Goal: Task Accomplishment & Management: Manage account settings

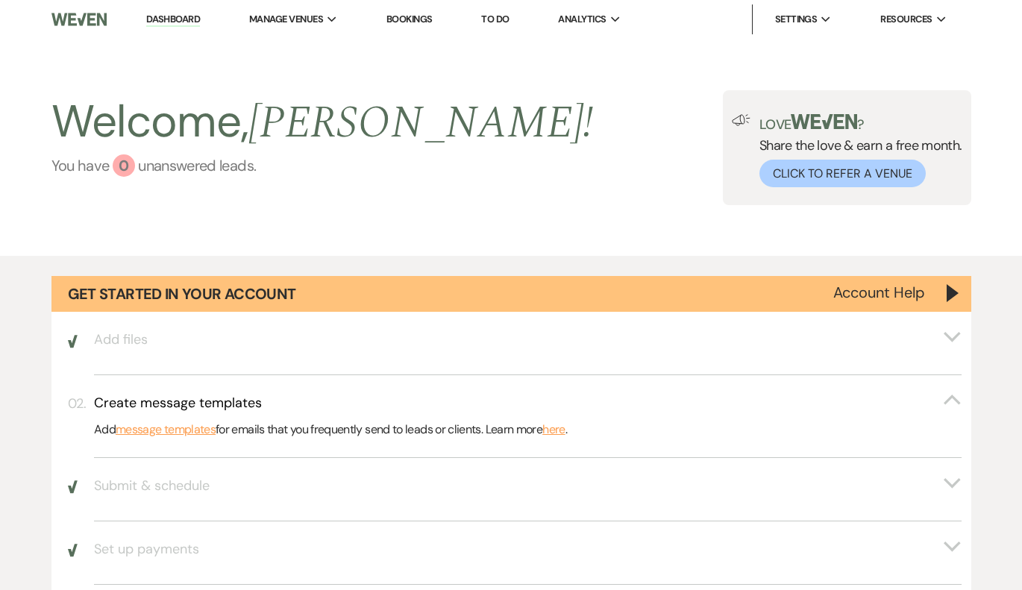
click at [161, 168] on link "You have 0 unanswered lead s ." at bounding box center [322, 165] width 542 height 22
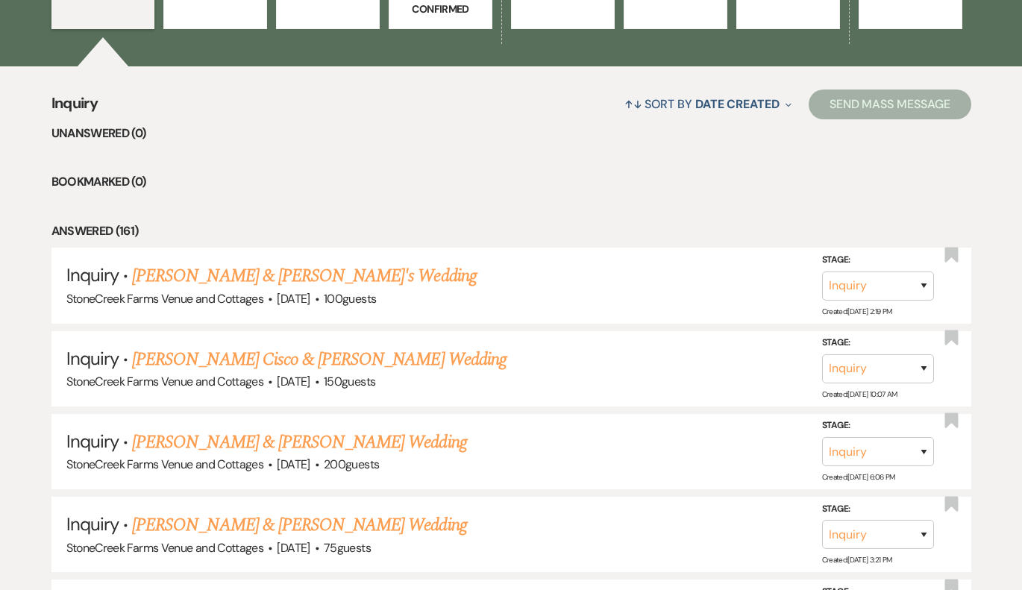
scroll to position [1183, 0]
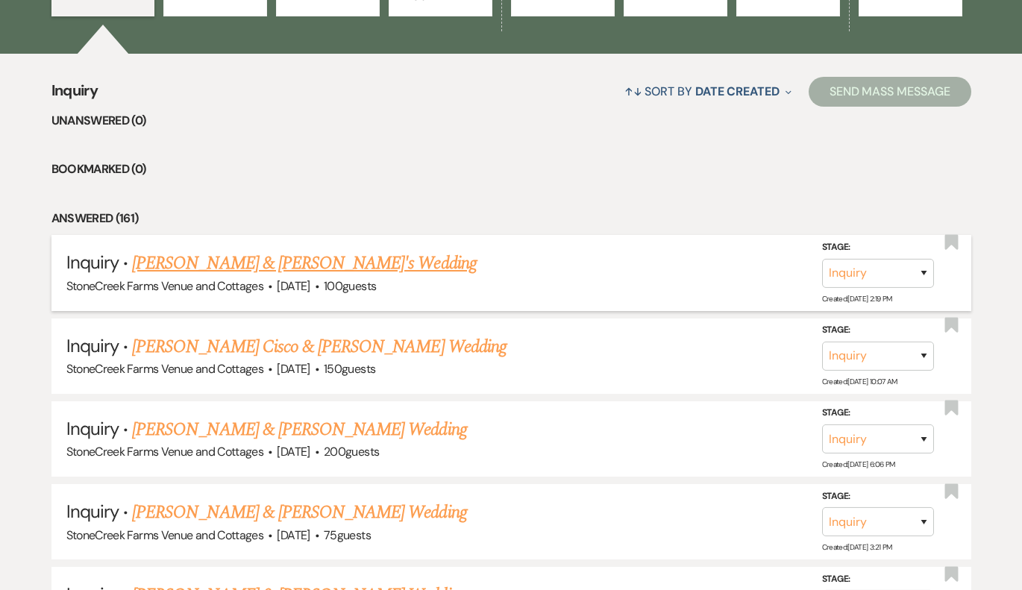
click at [157, 251] on link "[PERSON_NAME] & [PERSON_NAME]'s Wedding" at bounding box center [304, 263] width 345 height 27
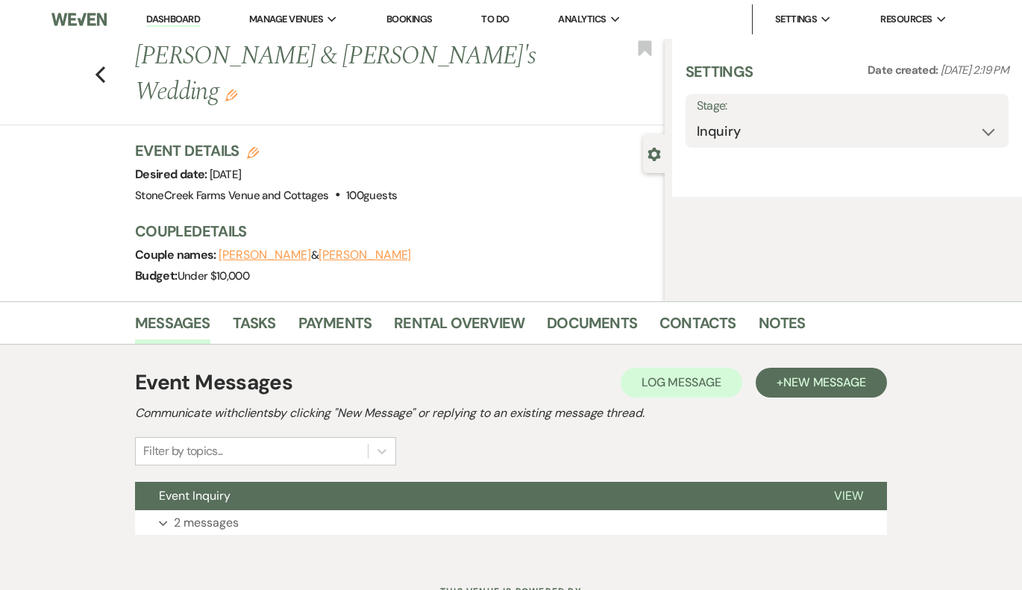
select select "5"
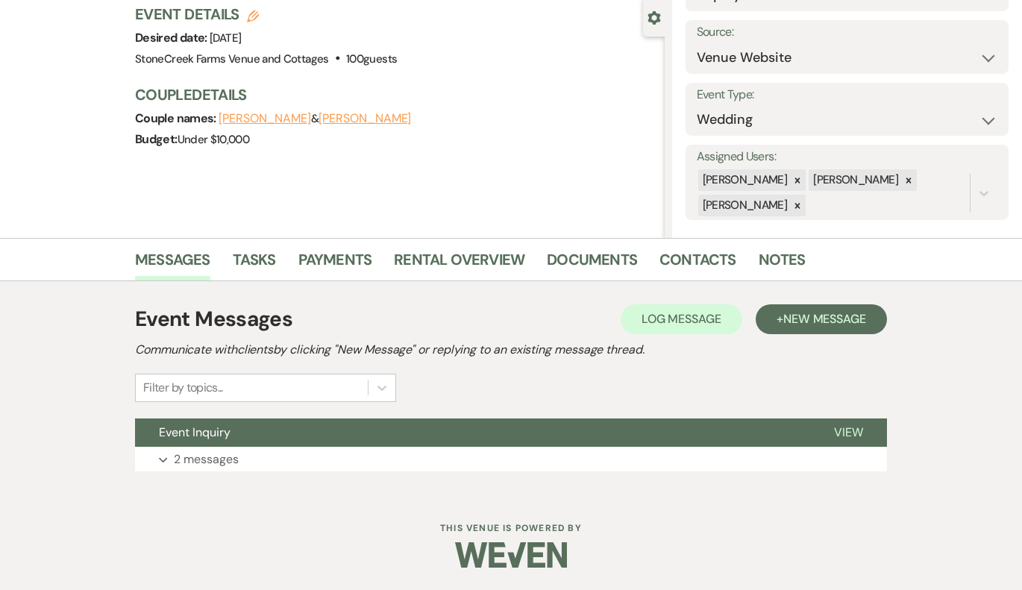
scroll to position [136, 0]
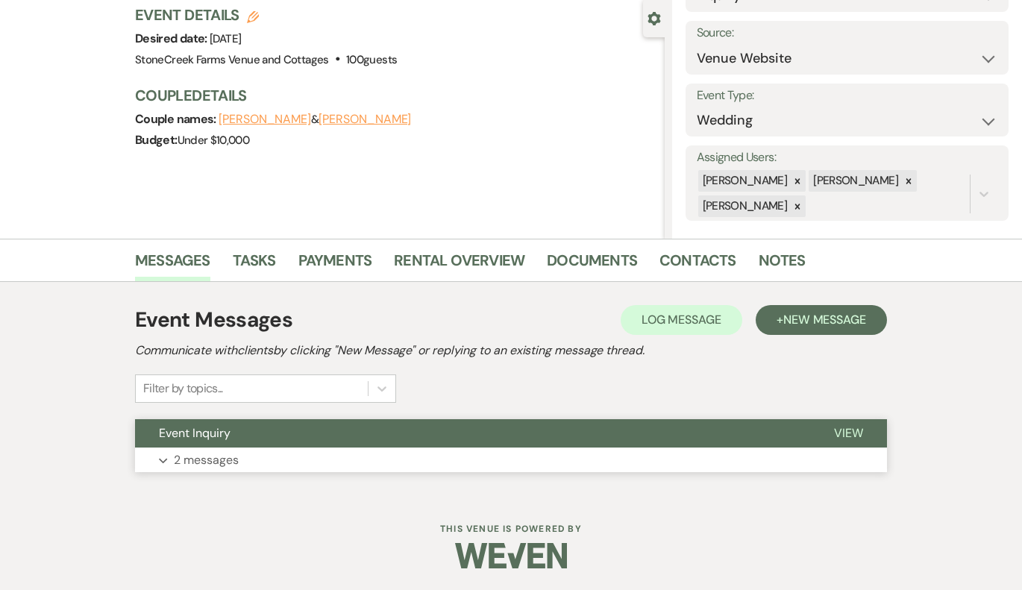
click at [238, 462] on p "2 messages" at bounding box center [206, 460] width 65 height 19
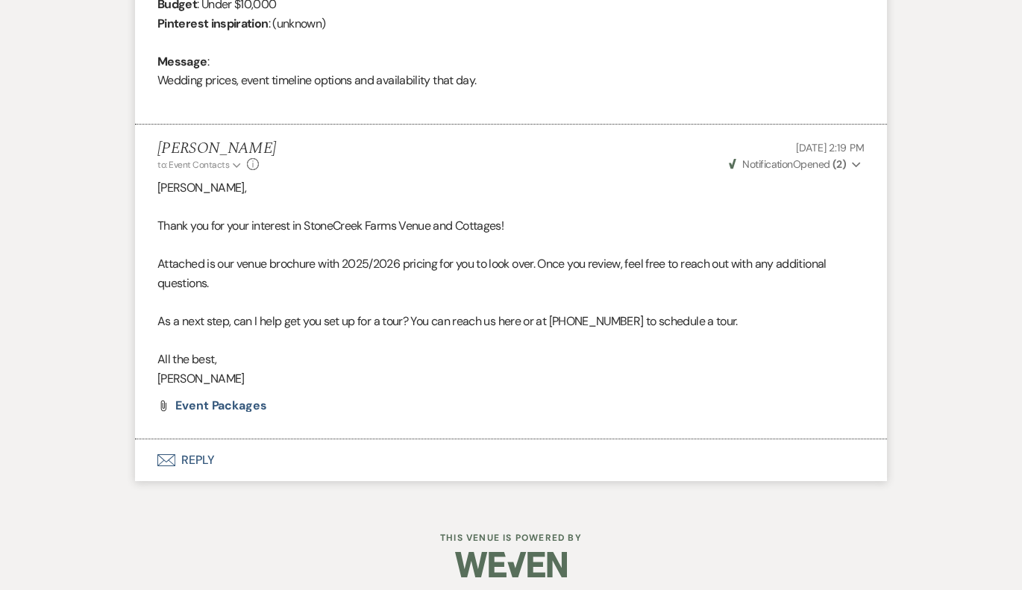
scroll to position [741, 0]
click at [835, 163] on strong "( 2 )" at bounding box center [839, 165] width 13 height 13
click at [824, 192] on span "Opened (2)" at bounding box center [826, 194] width 51 height 13
click at [832, 188] on span "Opened (2)" at bounding box center [826, 194] width 51 height 13
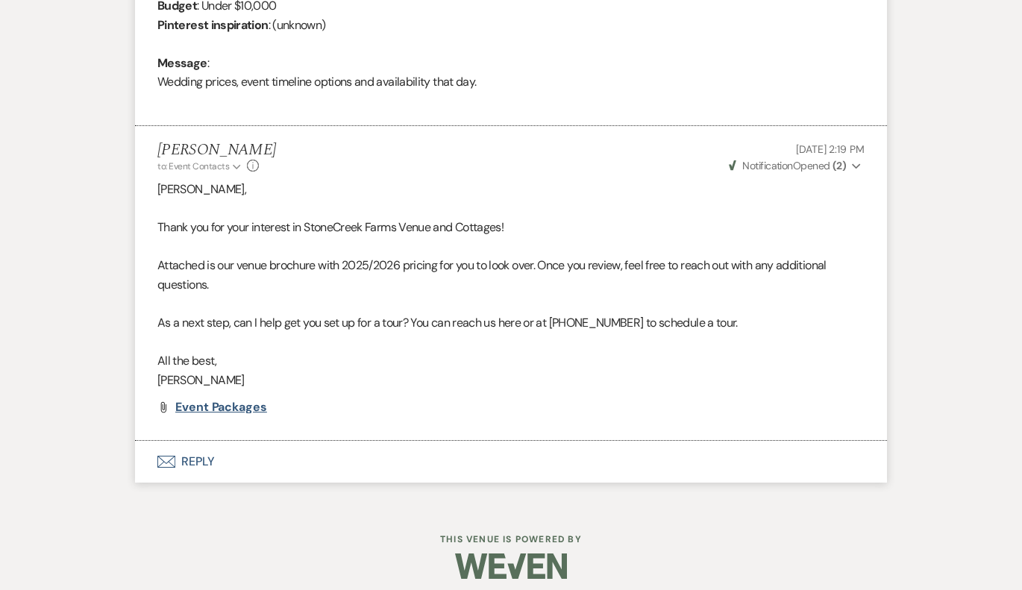
click at [232, 399] on span "Event Packages" at bounding box center [221, 407] width 92 height 16
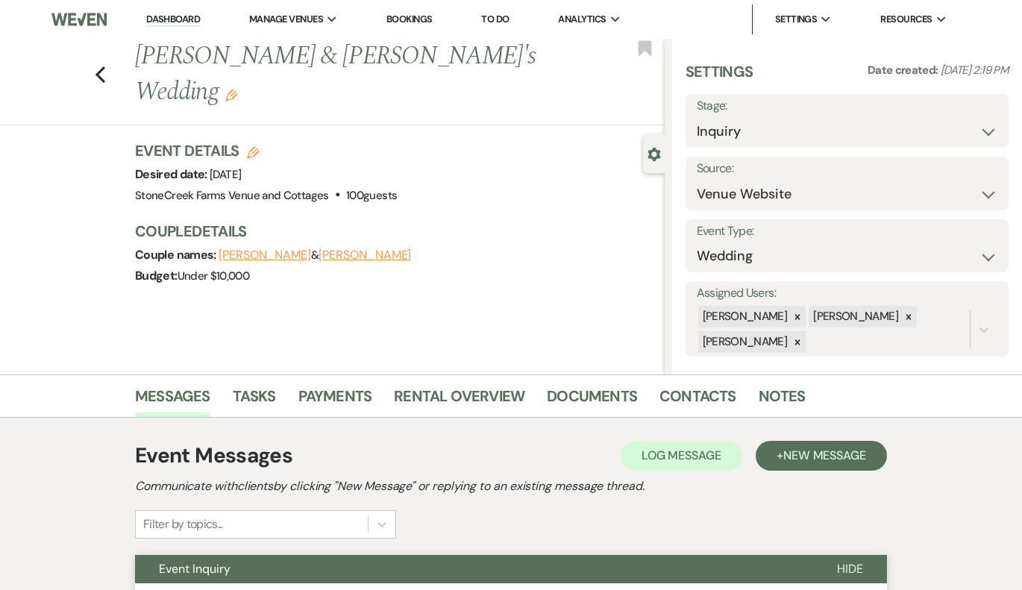
scroll to position [0, 0]
click at [174, 15] on link "Dashboard" at bounding box center [173, 20] width 54 height 14
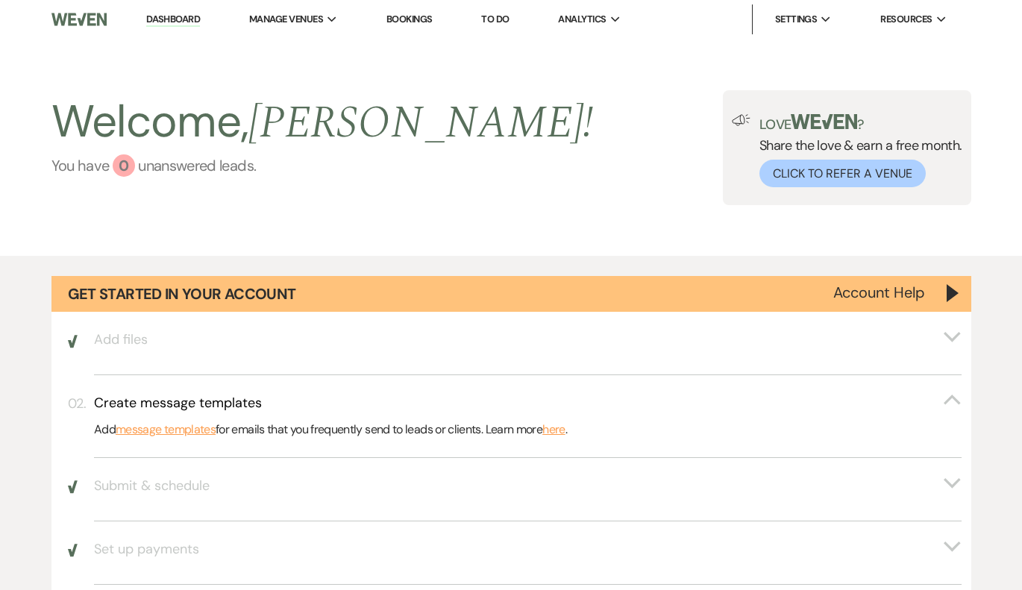
click at [151, 167] on link "You have 0 unanswered lead s ." at bounding box center [322, 165] width 542 height 22
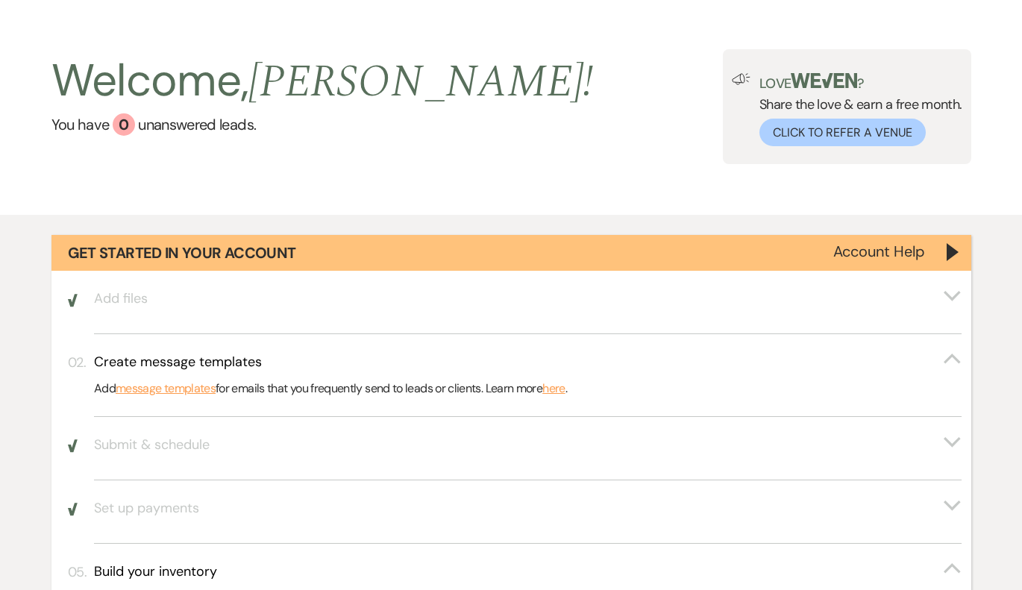
scroll to position [29, 0]
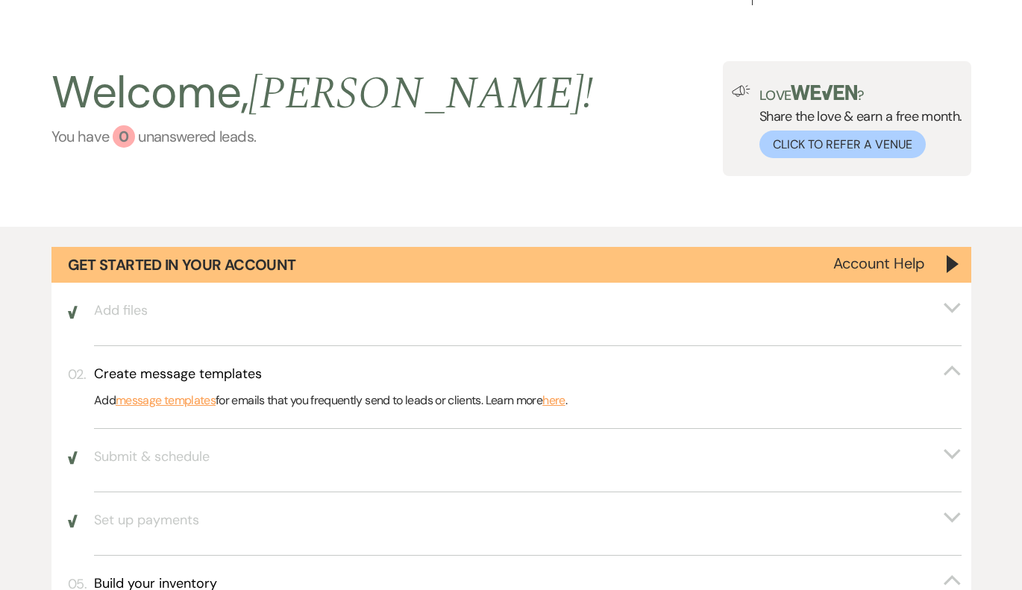
click at [112, 130] on link "You have 0 unanswered lead s ." at bounding box center [322, 136] width 542 height 22
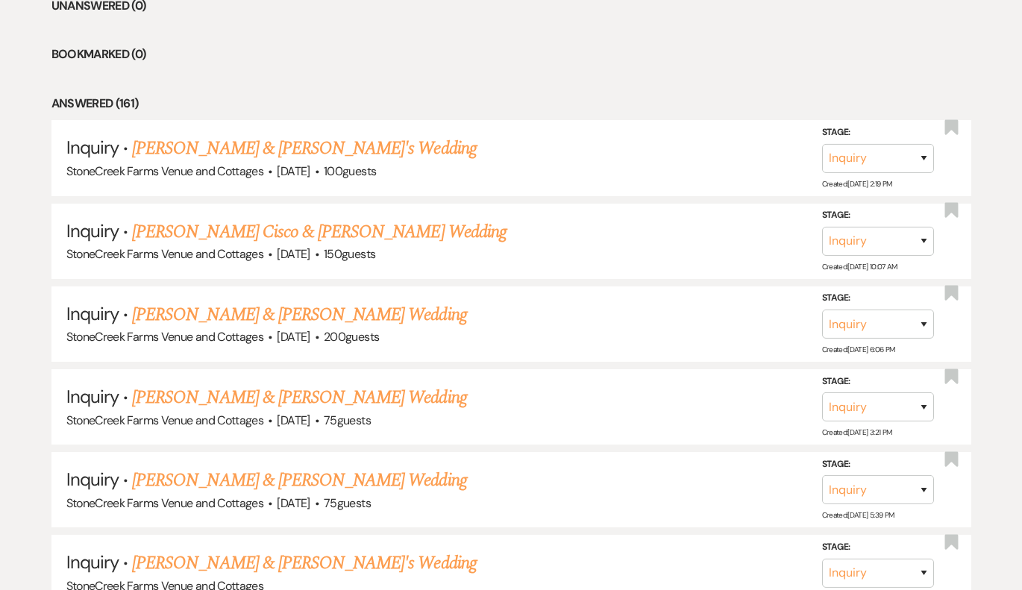
scroll to position [1299, 0]
click at [272, 146] on link "[PERSON_NAME] & [PERSON_NAME]'s Wedding" at bounding box center [304, 147] width 345 height 27
select select "5"
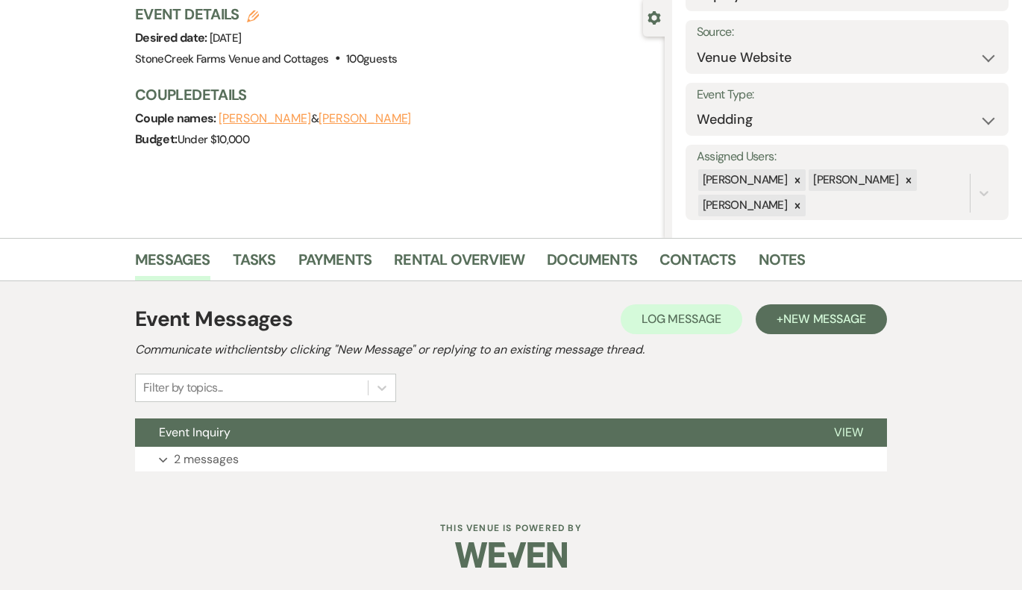
scroll to position [136, 0]
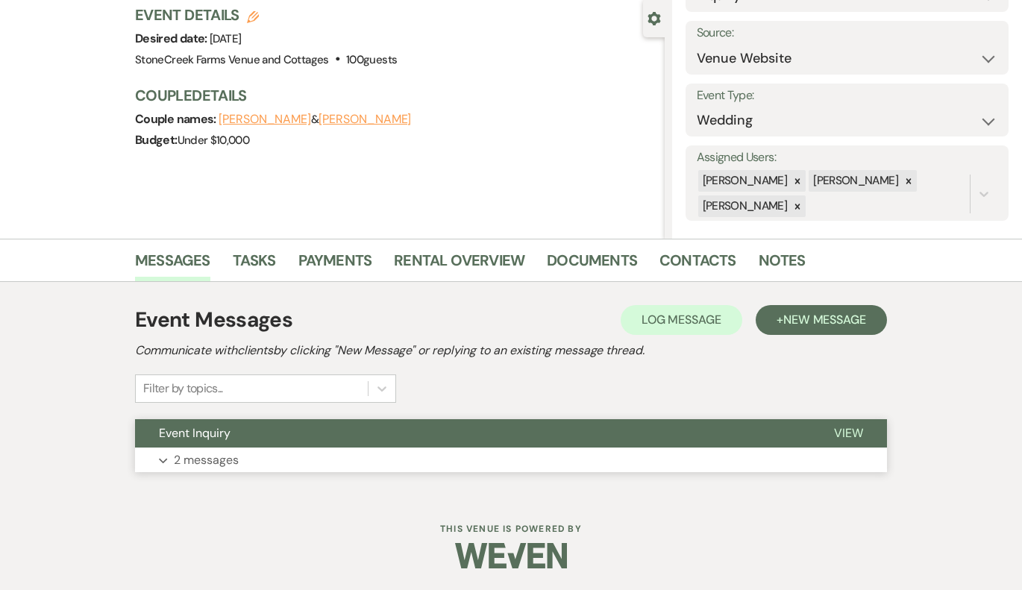
click at [217, 464] on p "2 messages" at bounding box center [206, 460] width 65 height 19
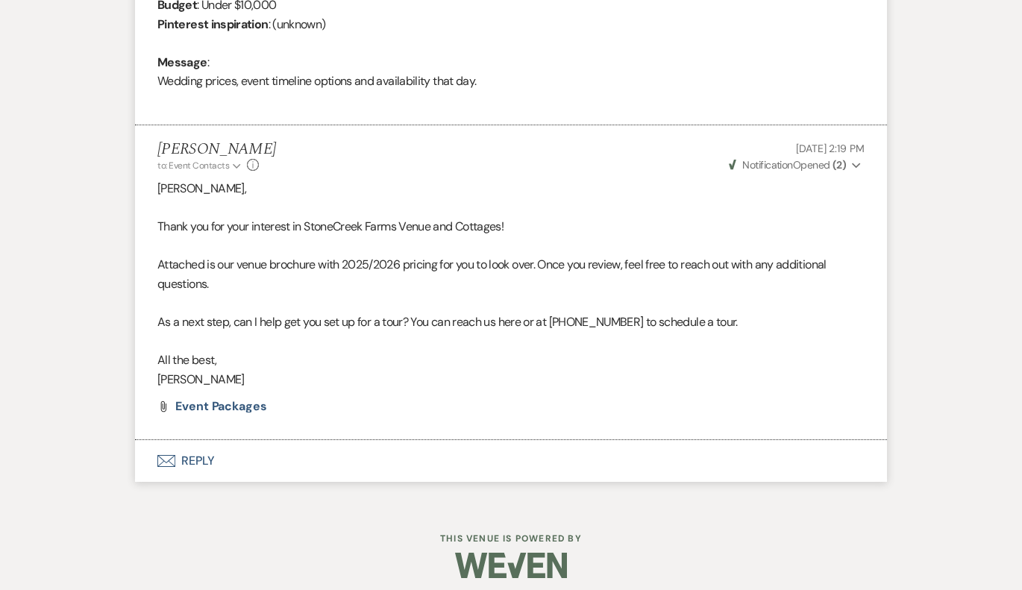
scroll to position [741, 0]
